Goal: Information Seeking & Learning: Learn about a topic

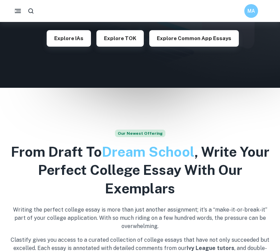
scroll to position [122, 0]
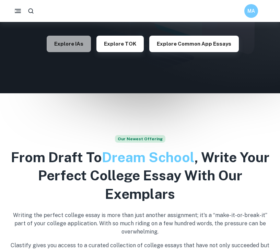
click at [85, 40] on button "Explore IAs" at bounding box center [69, 44] width 44 height 16
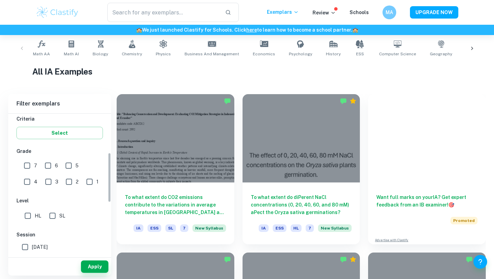
scroll to position [86, 0]
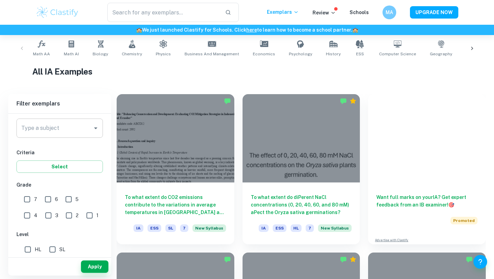
click at [77, 130] on input "Type a subject" at bounding box center [55, 127] width 70 height 13
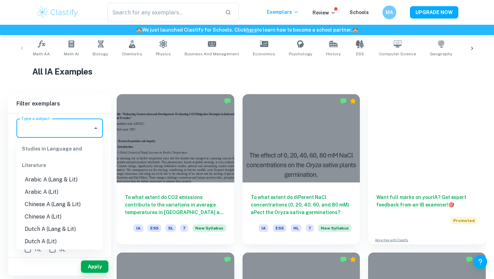
click at [65, 174] on li "Arabic A (Lang & Lit)" at bounding box center [59, 179] width 86 height 12
type input "Arabic A (Lang & Lit)"
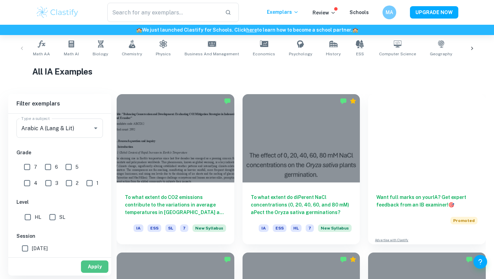
click at [100, 251] on button "Apply" at bounding box center [94, 266] width 27 height 12
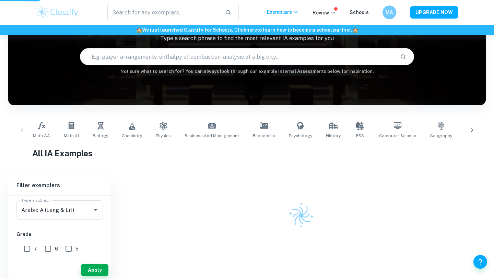
scroll to position [56, 0]
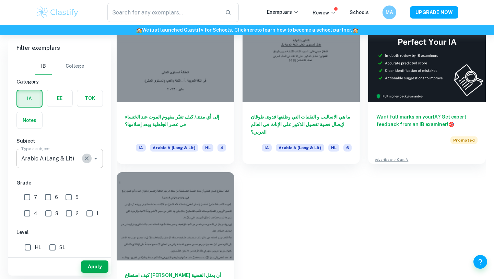
click at [85, 160] on icon "Clear" at bounding box center [86, 158] width 7 height 7
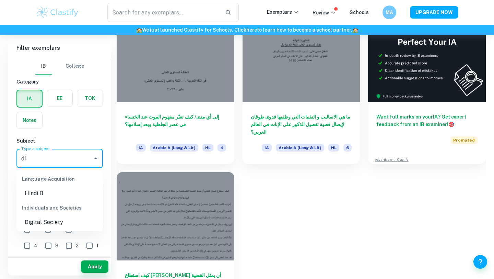
click at [85, 222] on li "Digital Society" at bounding box center [59, 222] width 86 height 12
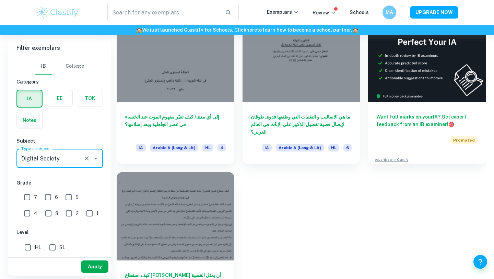
type input "Digital Society"
click at [90, 251] on button "Apply" at bounding box center [94, 266] width 27 height 12
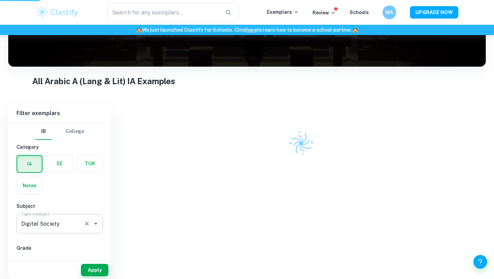
scroll to position [87, 0]
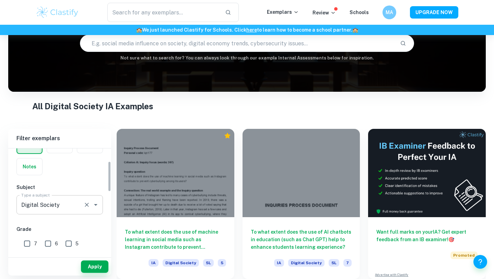
scroll to position [45, 0]
click at [96, 251] on button "Apply" at bounding box center [94, 266] width 27 height 12
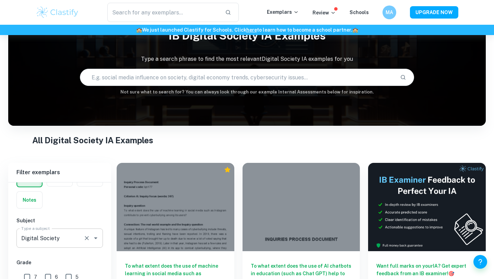
scroll to position [69, 0]
